Goal: Navigation & Orientation: Find specific page/section

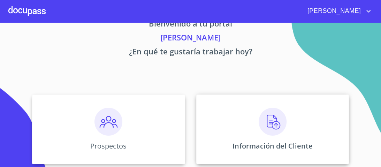
scroll to position [28, 0]
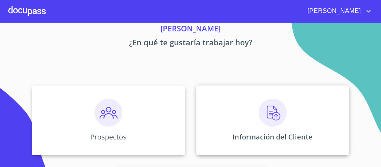
click at [268, 111] on img at bounding box center [273, 113] width 28 height 28
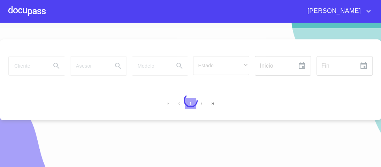
click at [32, 12] on div at bounding box center [26, 11] width 37 height 22
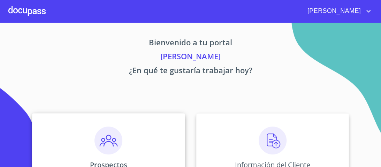
click at [110, 143] on img at bounding box center [108, 141] width 28 height 28
